Goal: Complete application form: Complete application form

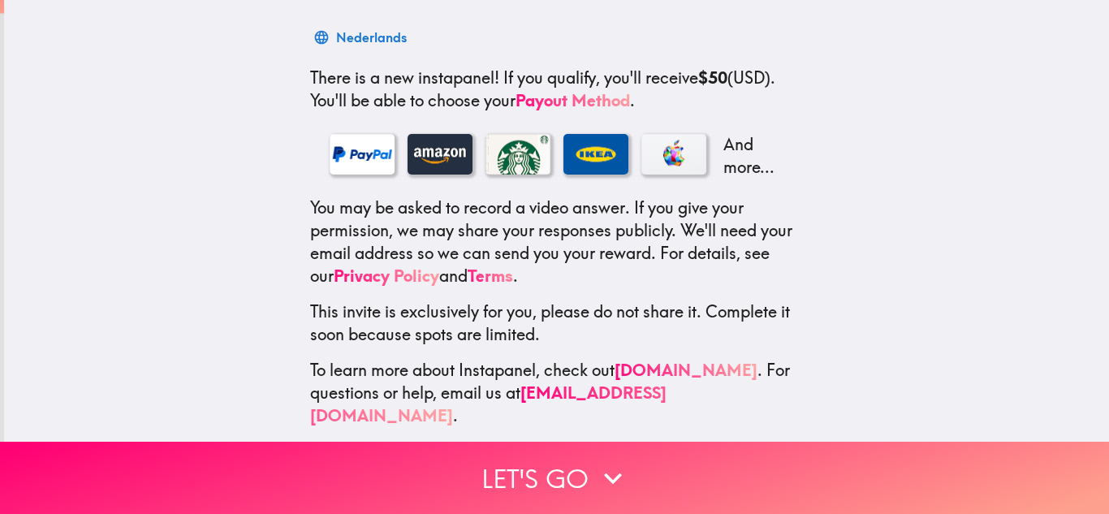
scroll to position [256, 0]
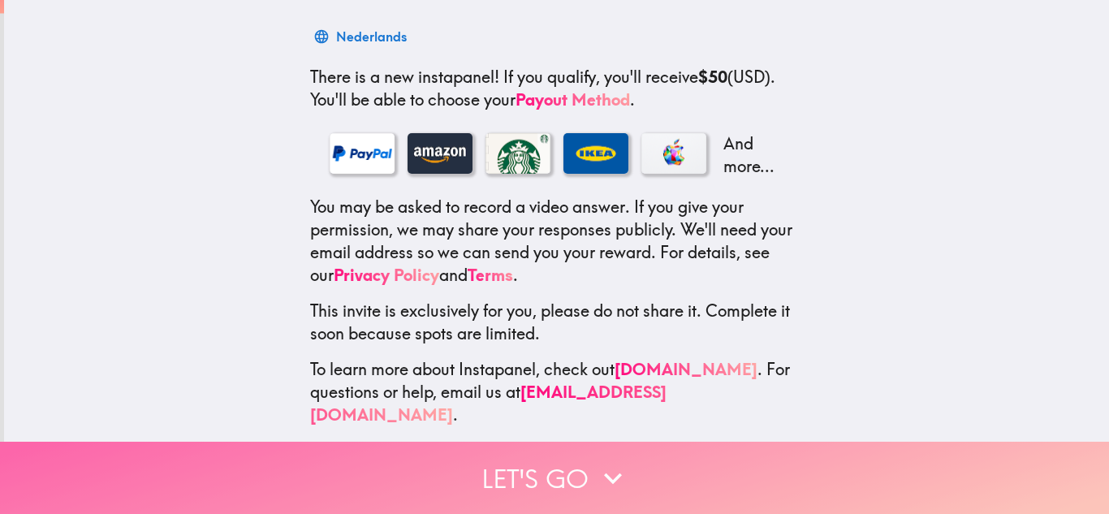
click at [577, 482] on button "Let's go" at bounding box center [554, 478] width 1109 height 72
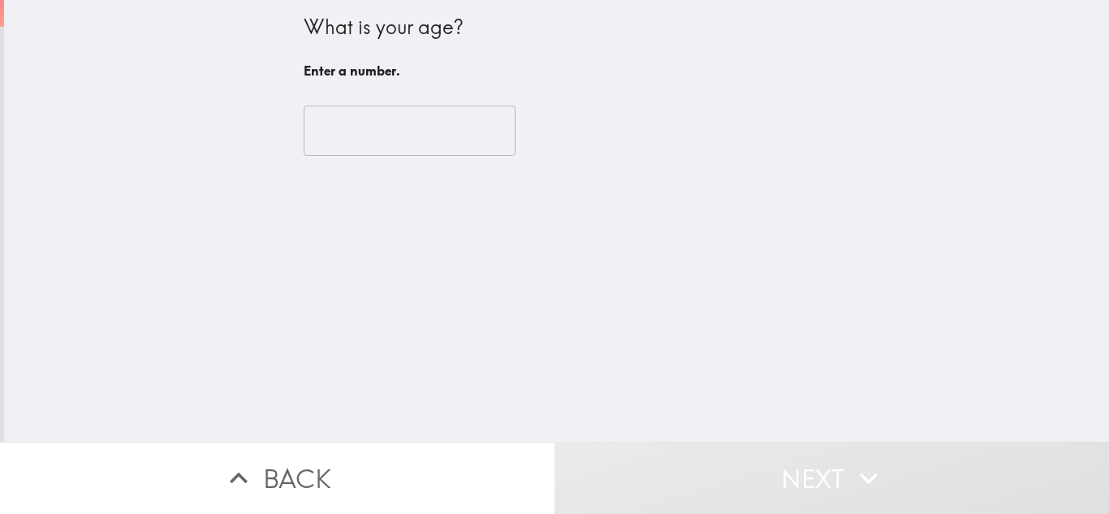
click at [401, 150] on input "number" at bounding box center [410, 131] width 212 height 50
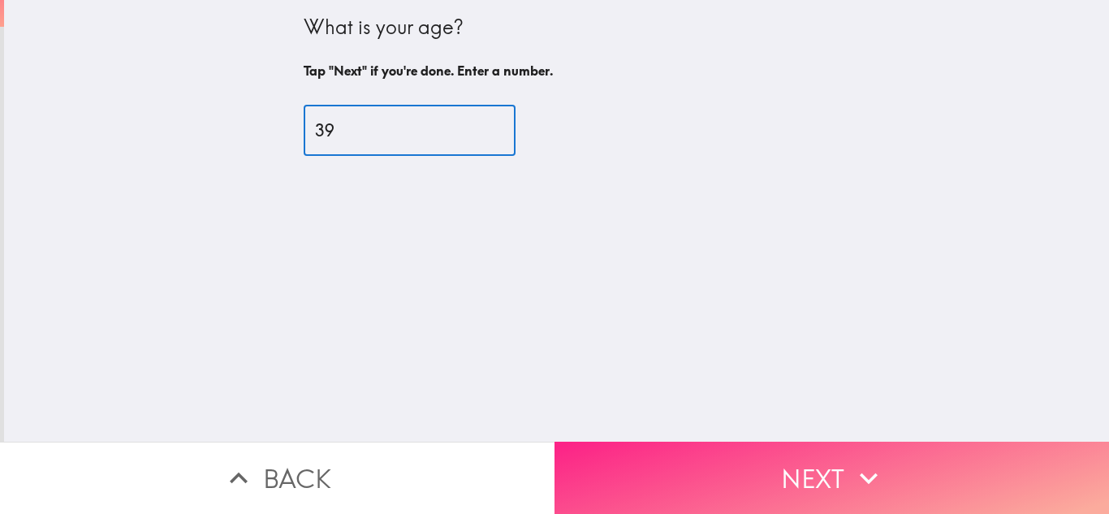
type input "39"
click at [851, 464] on icon "button" at bounding box center [869, 478] width 36 height 36
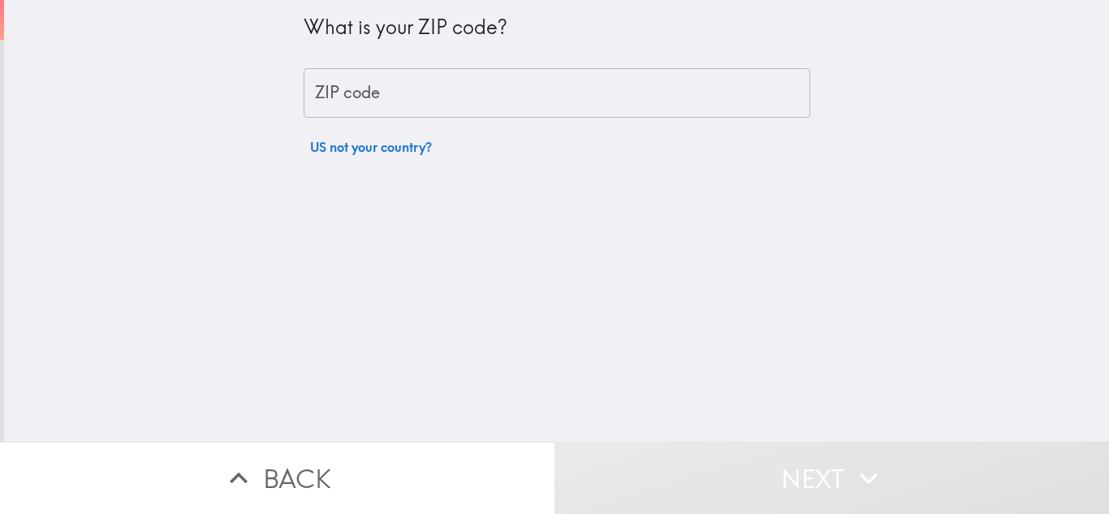
click at [488, 99] on input "ZIP code" at bounding box center [557, 93] width 507 height 50
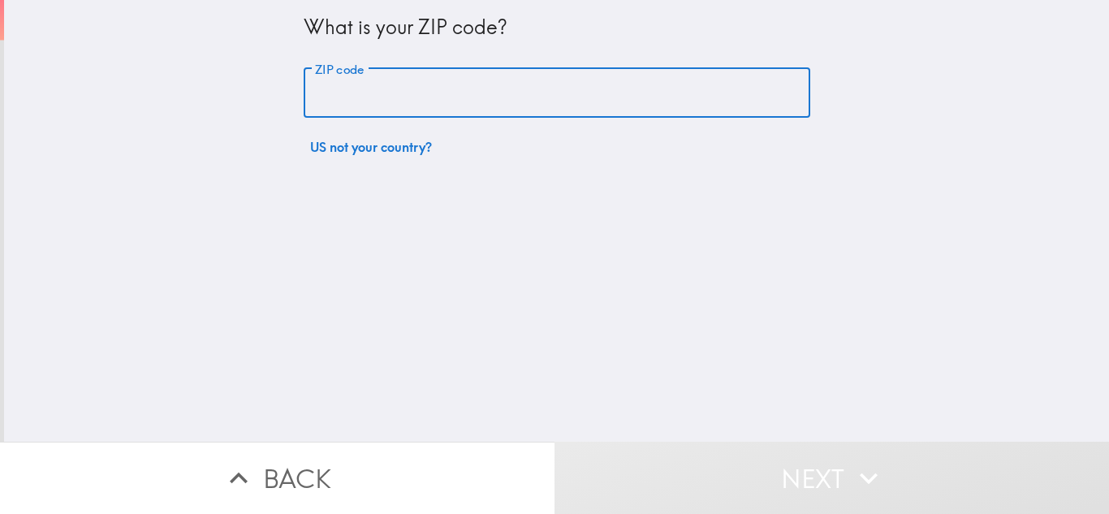
type input "34105"
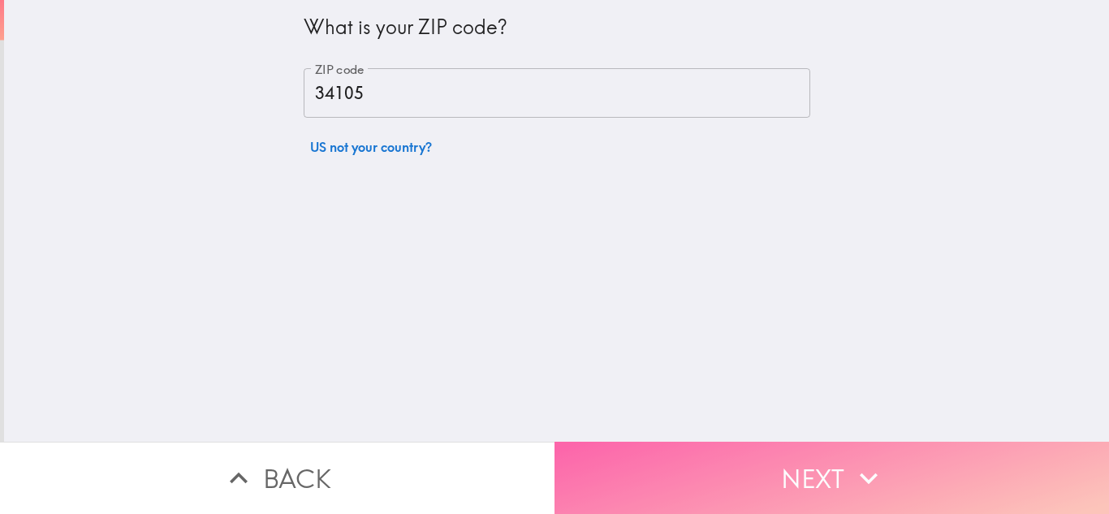
click at [855, 460] on icon "button" at bounding box center [869, 478] width 36 height 36
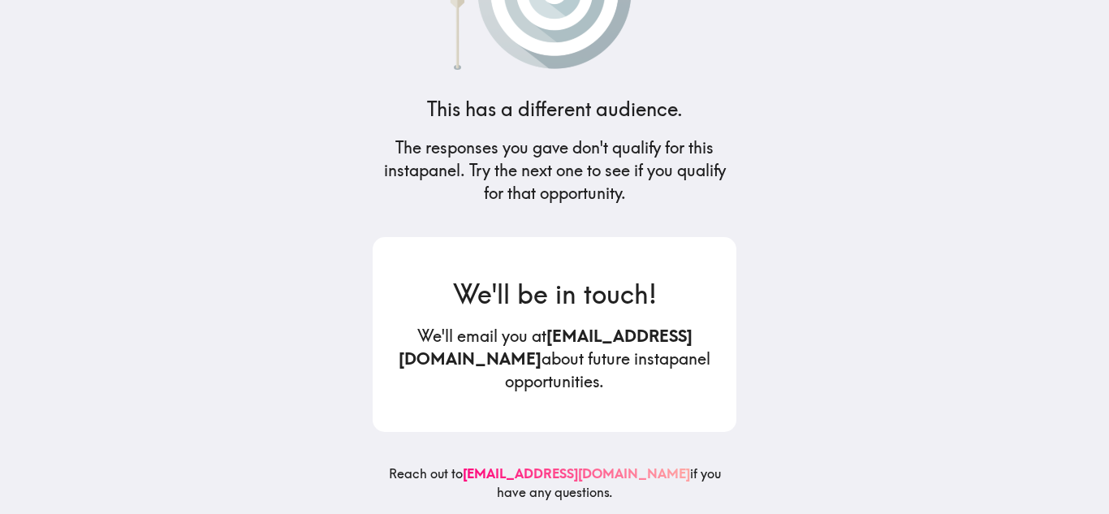
scroll to position [127, 0]
